Goal: Navigation & Orientation: Locate item on page

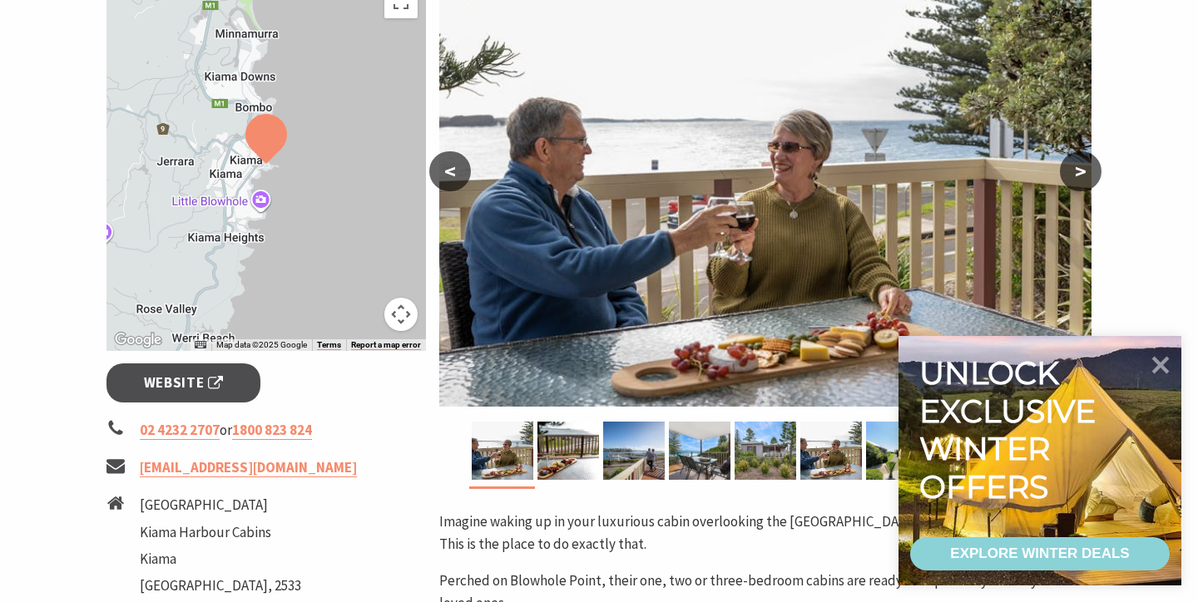
scroll to position [353, 0]
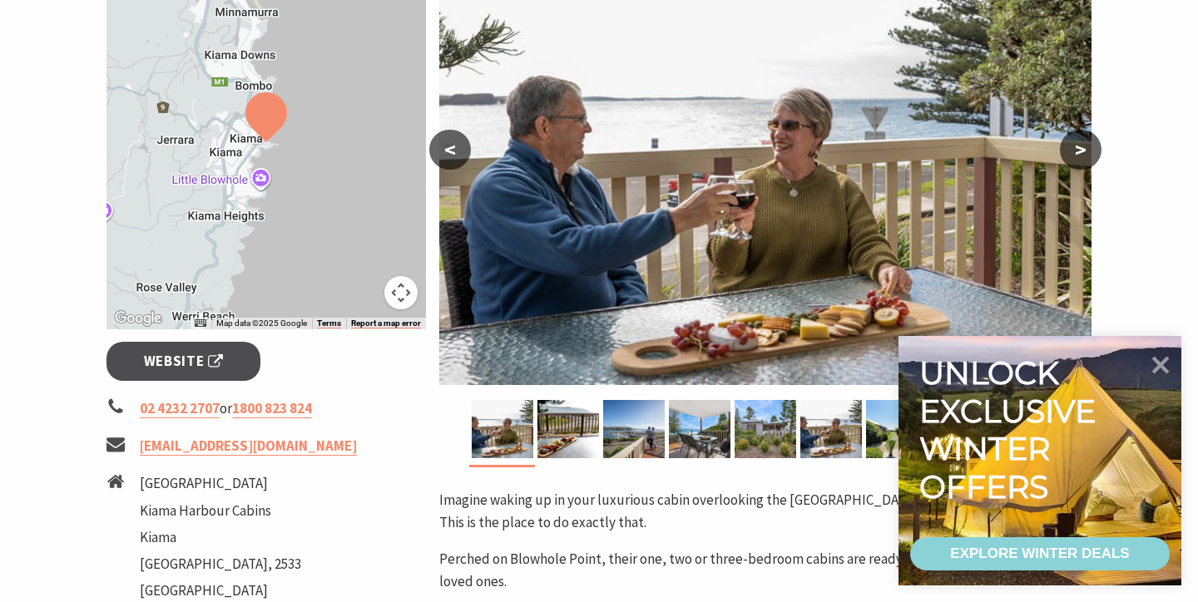
click at [1075, 148] on button ">" at bounding box center [1081, 150] width 42 height 40
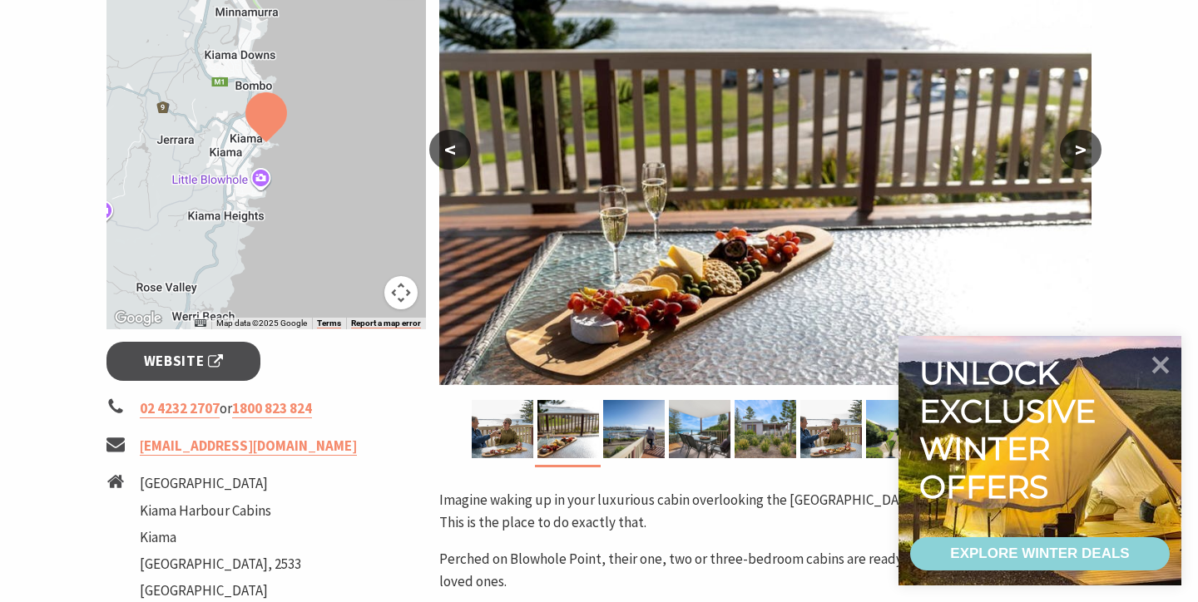
click at [1075, 148] on button ">" at bounding box center [1081, 150] width 42 height 40
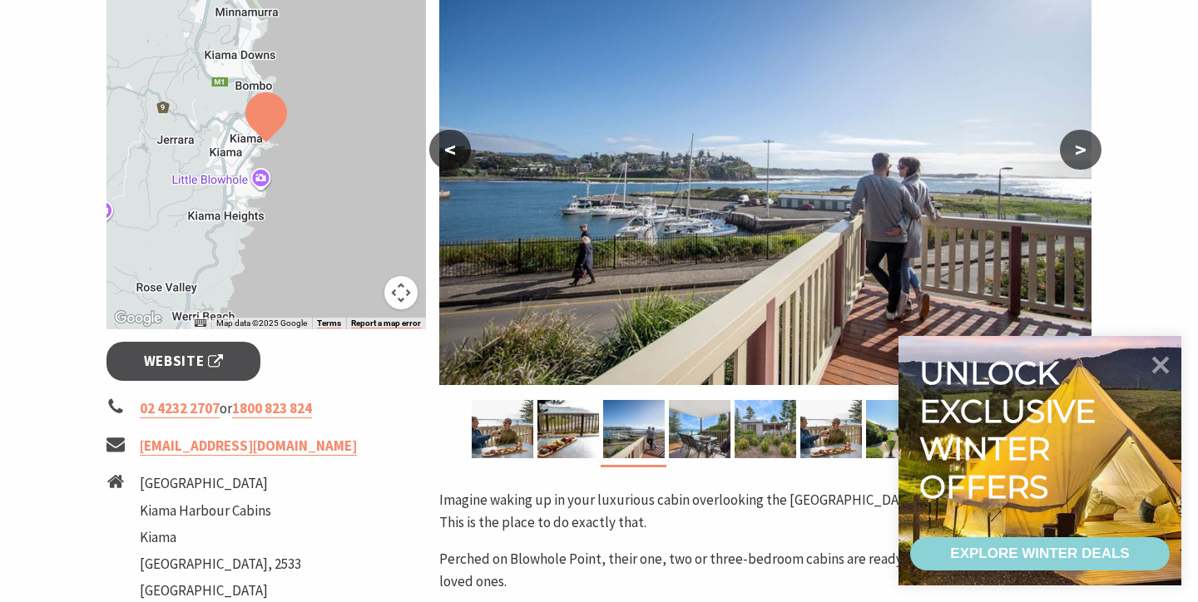
click at [1076, 150] on button ">" at bounding box center [1081, 150] width 42 height 40
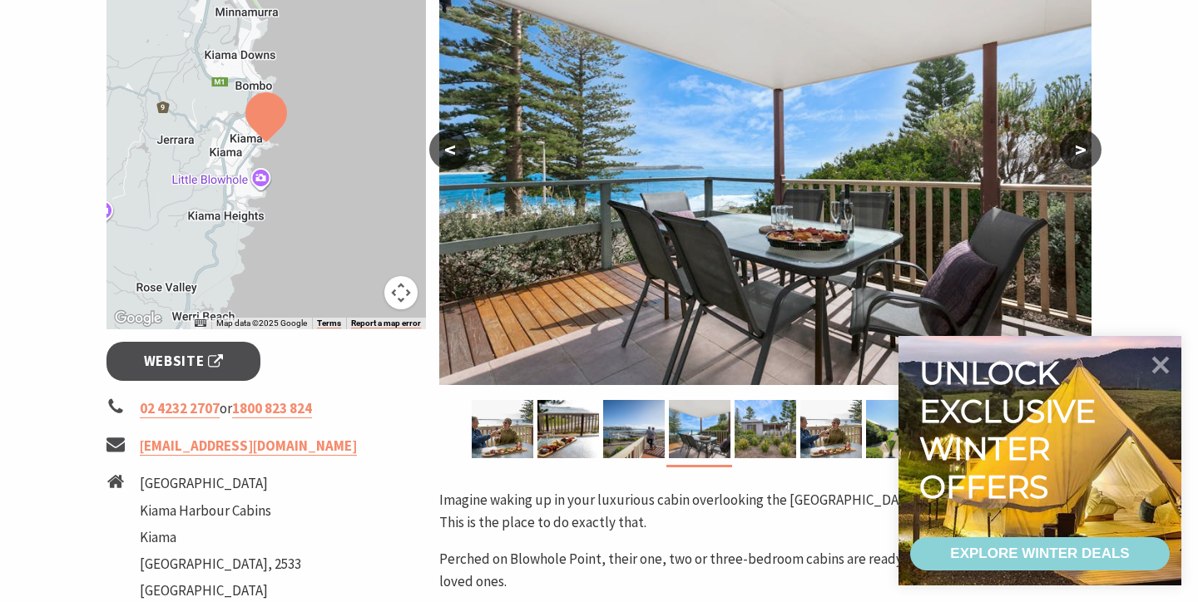
click at [1076, 149] on button ">" at bounding box center [1081, 150] width 42 height 40
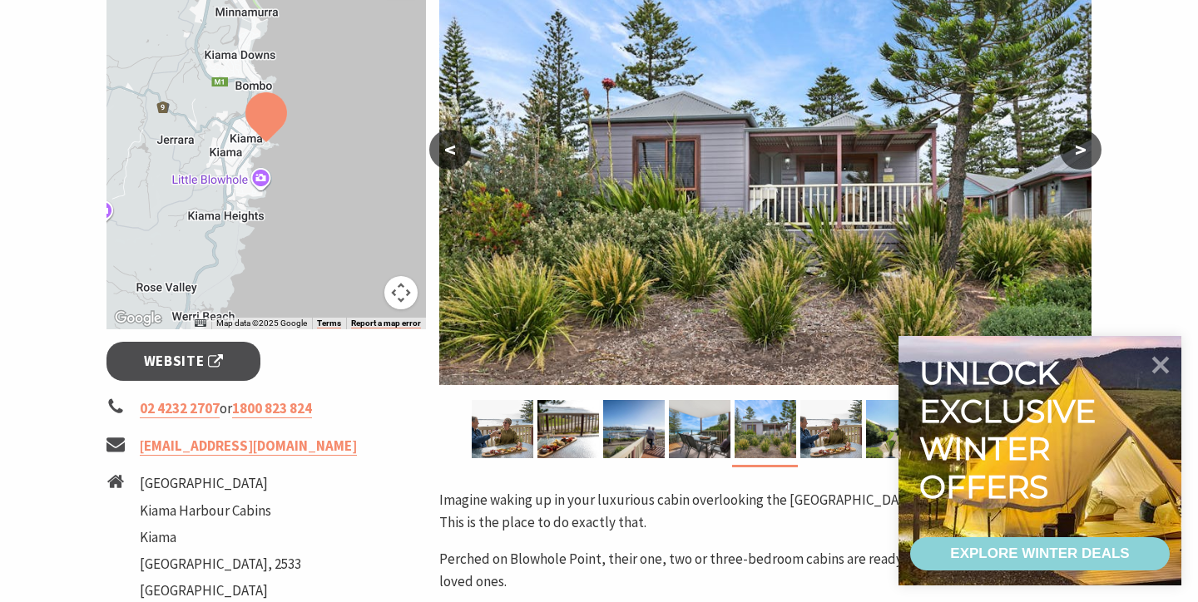
click at [1076, 148] on button ">" at bounding box center [1081, 150] width 42 height 40
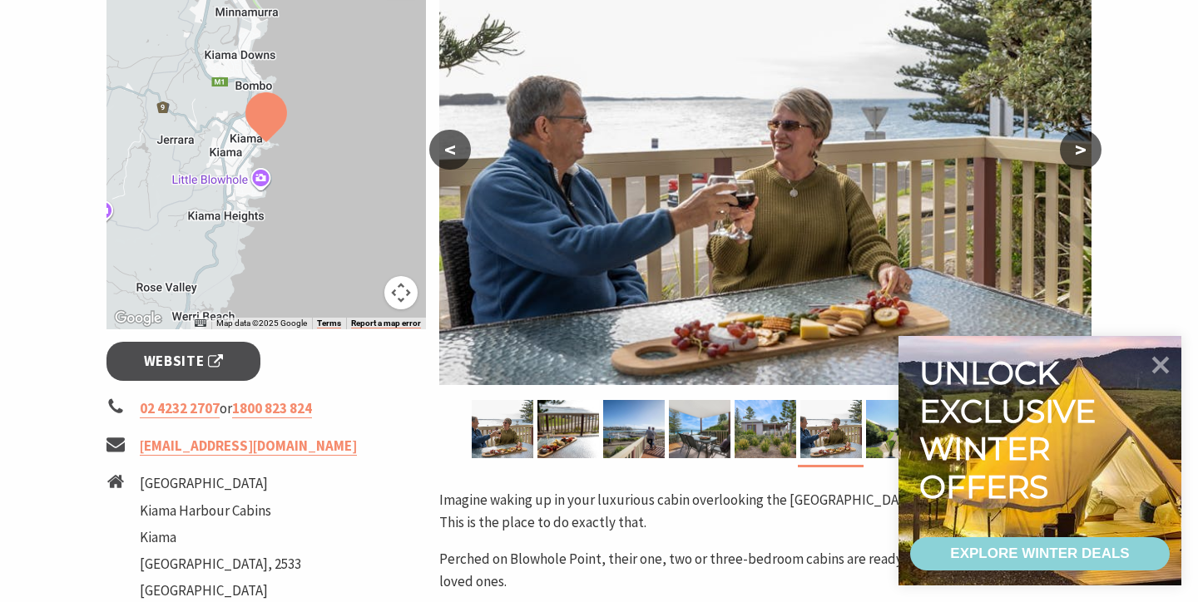
click at [1076, 148] on button ">" at bounding box center [1081, 150] width 42 height 40
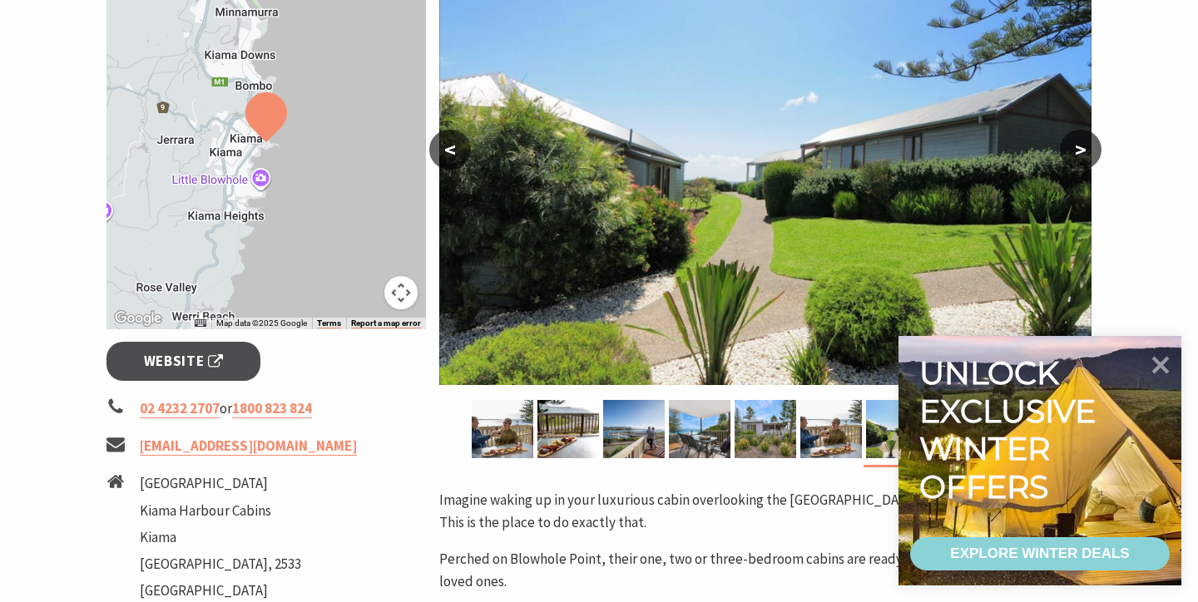
click at [1076, 148] on button ">" at bounding box center [1081, 150] width 42 height 40
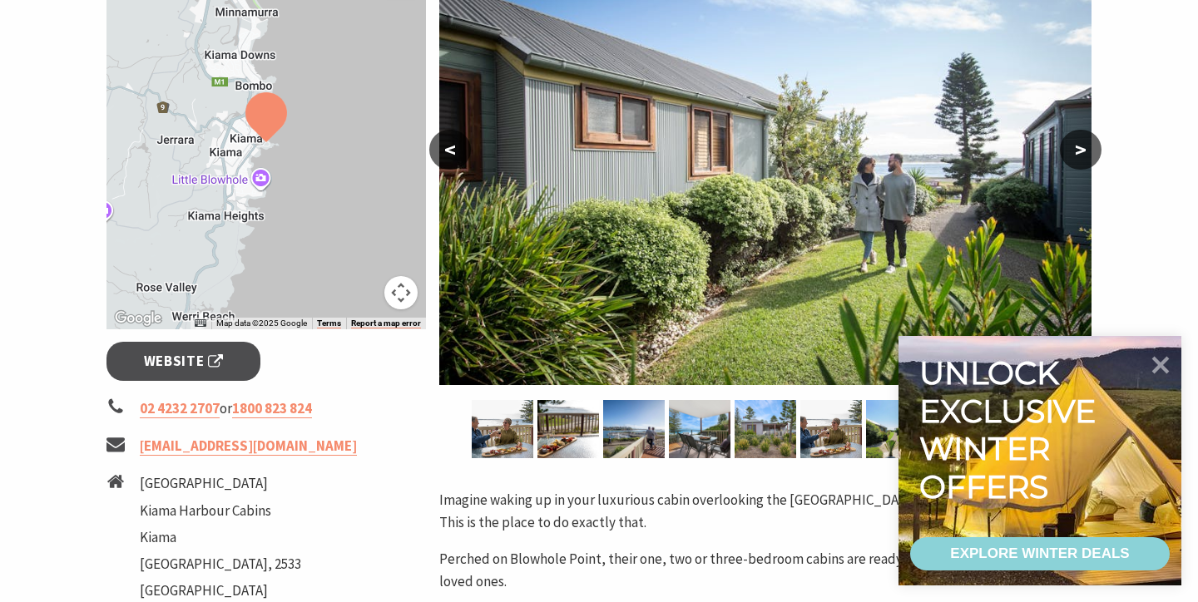
click at [1077, 150] on button ">" at bounding box center [1081, 150] width 42 height 40
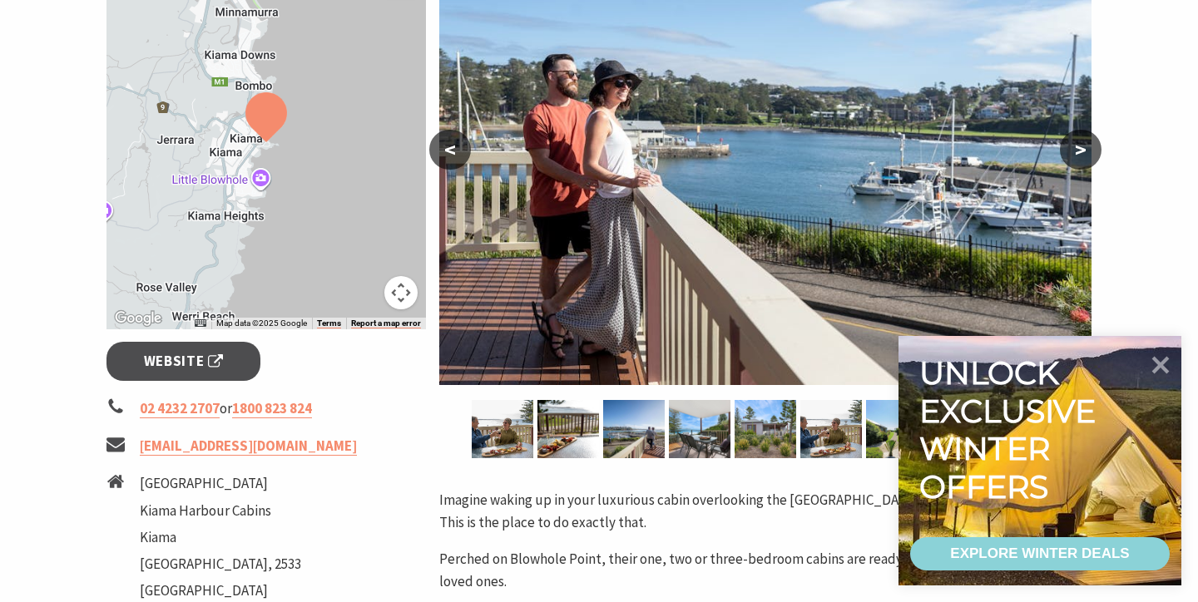
click at [1077, 150] on button ">" at bounding box center [1081, 150] width 42 height 40
click at [1075, 147] on button ">" at bounding box center [1081, 150] width 42 height 40
click at [1081, 150] on button ">" at bounding box center [1081, 150] width 42 height 40
click at [1170, 357] on icon at bounding box center [1160, 364] width 40 height 40
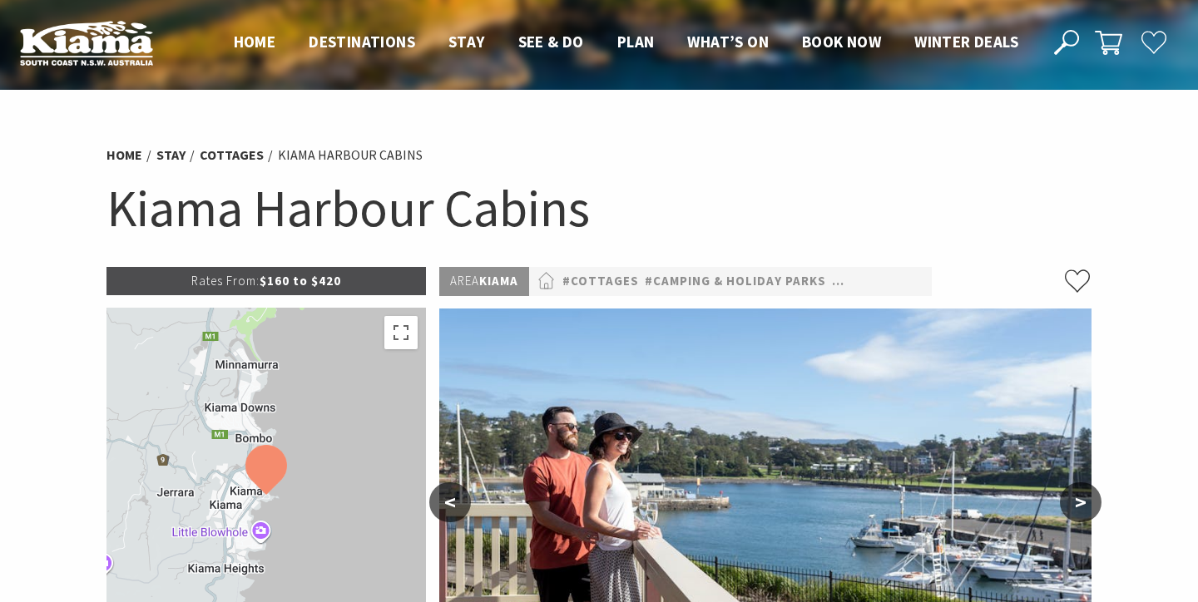
scroll to position [0, 0]
